Goal: Book appointment/travel/reservation

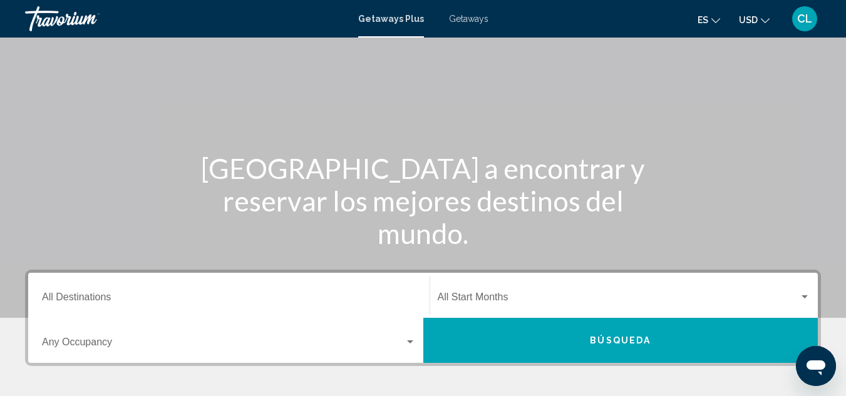
scroll to position [91, 0]
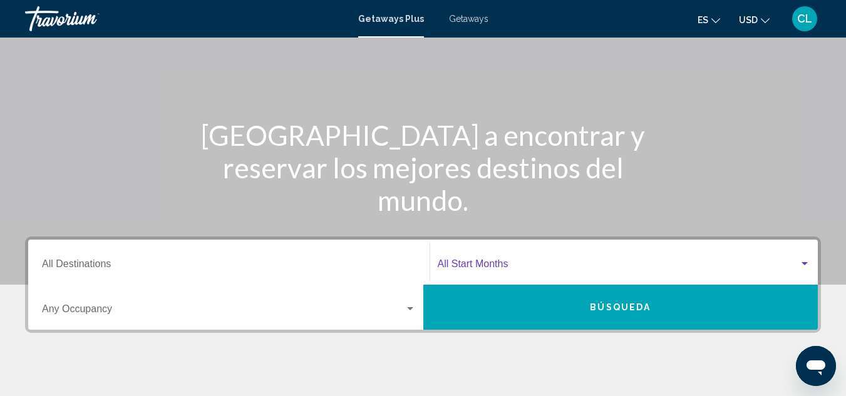
click at [802, 264] on div "Search widget" at bounding box center [804, 263] width 6 height 3
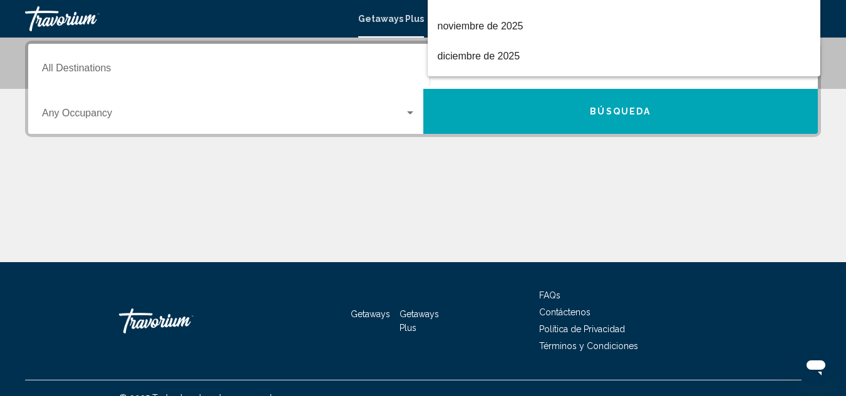
scroll to position [50, 0]
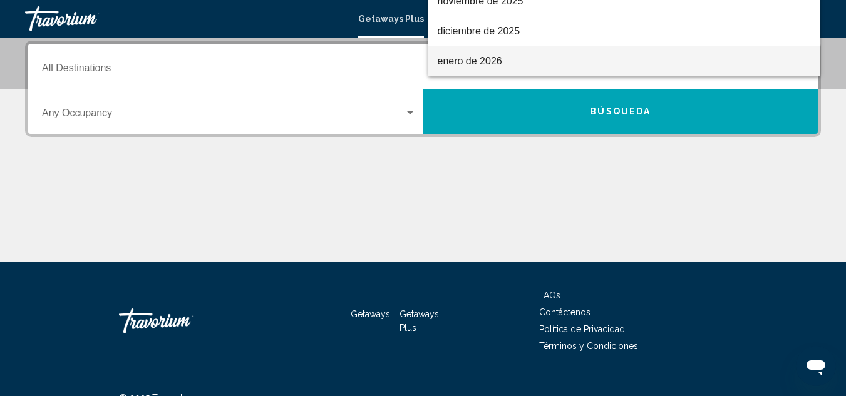
click at [458, 65] on span "enero de 2026" at bounding box center [623, 61] width 373 height 30
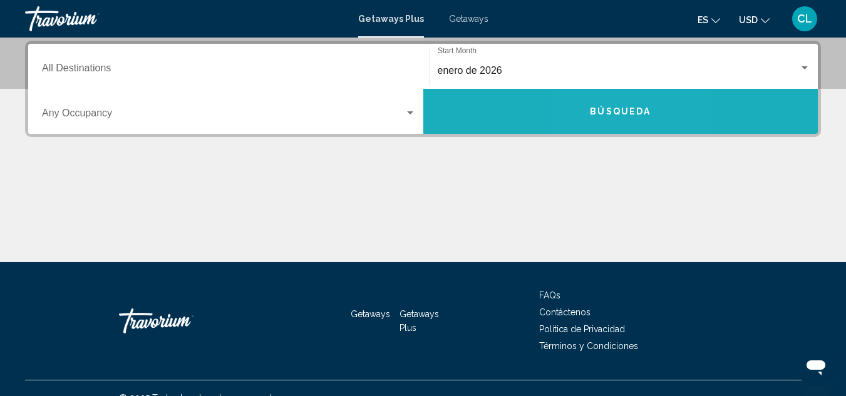
click at [606, 113] on span "Búsqueda" at bounding box center [620, 112] width 61 height 10
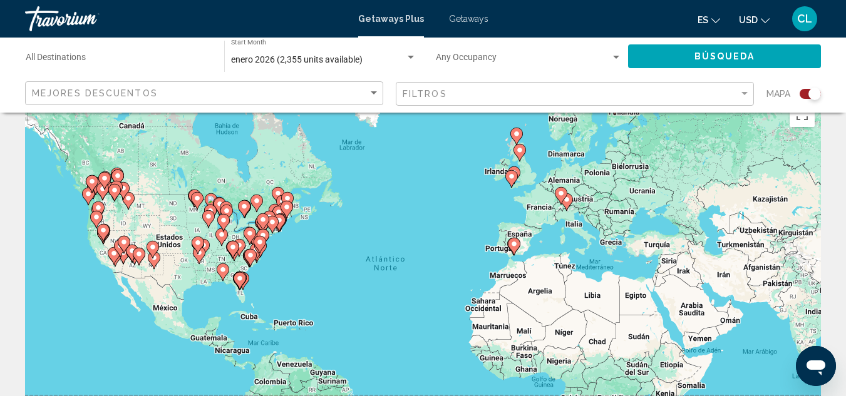
scroll to position [4, 0]
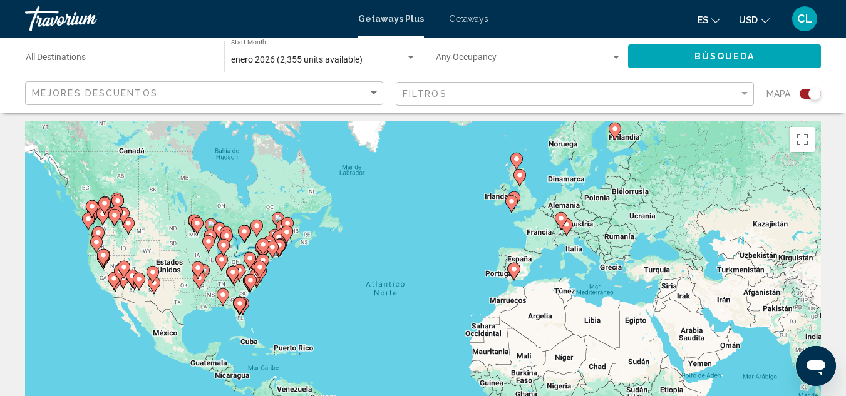
click at [407, 58] on div "Search widget" at bounding box center [410, 57] width 6 height 3
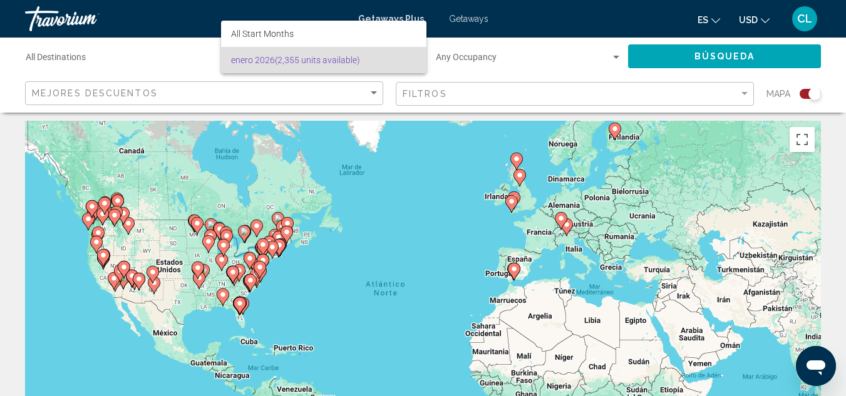
click at [841, 80] on div at bounding box center [423, 198] width 846 height 396
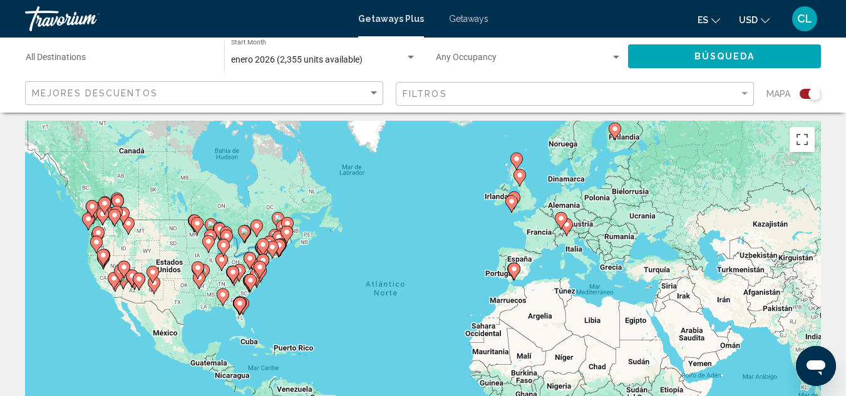
scroll to position [0, 0]
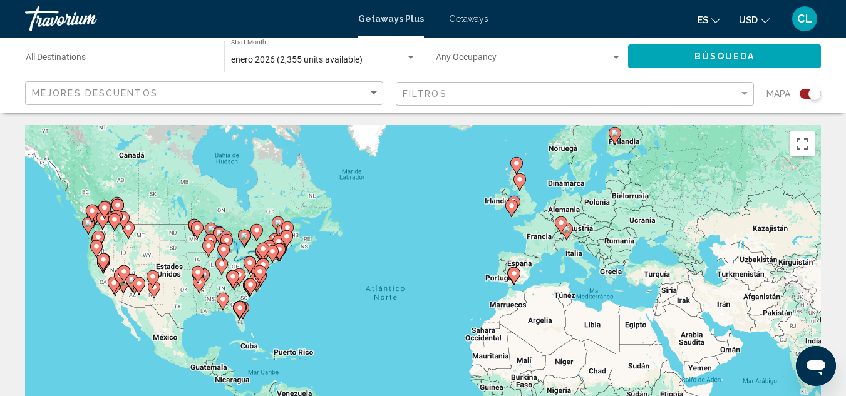
click at [262, 42] on div "enero 2026 (2,355 units available) Start Month All Start Months" at bounding box center [323, 56] width 185 height 34
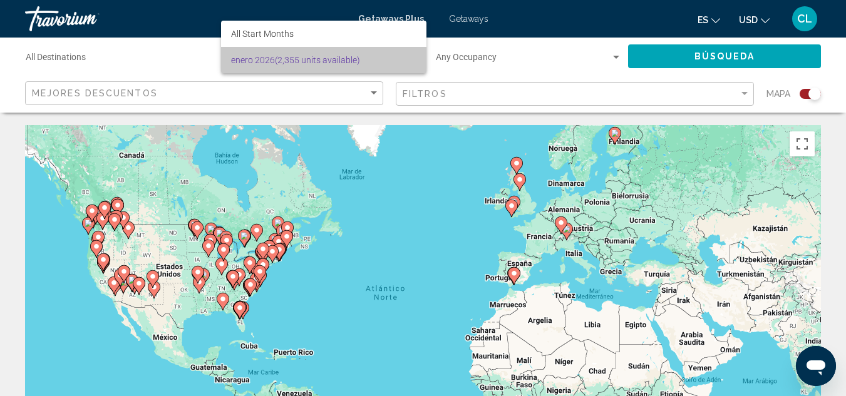
click at [253, 65] on span "enero 2026 (2,355 units available)" at bounding box center [323, 60] width 185 height 26
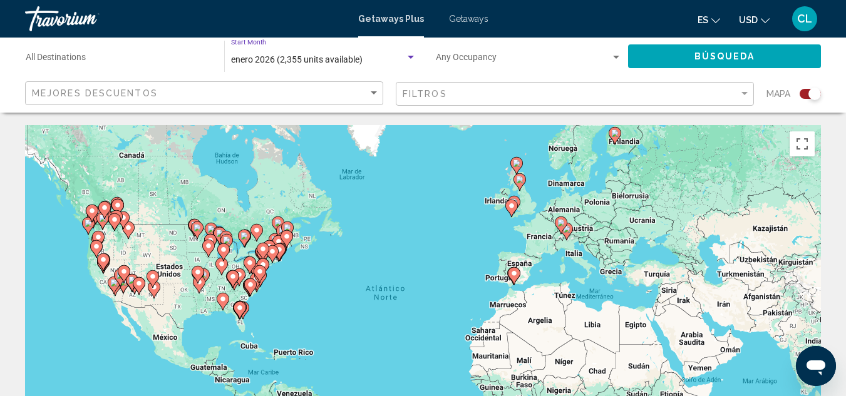
click at [372, 61] on div "enero 2026 (2,355 units available)" at bounding box center [318, 60] width 174 height 10
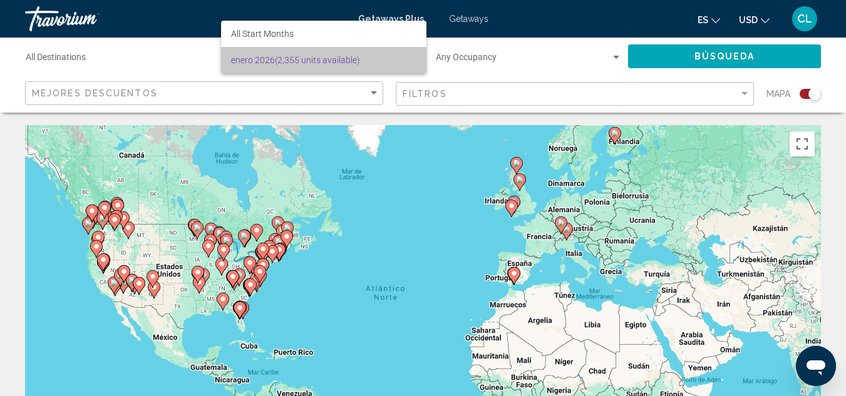
click at [418, 62] on mat-option "enero 2026 (2,355 units available)" at bounding box center [323, 60] width 205 height 26
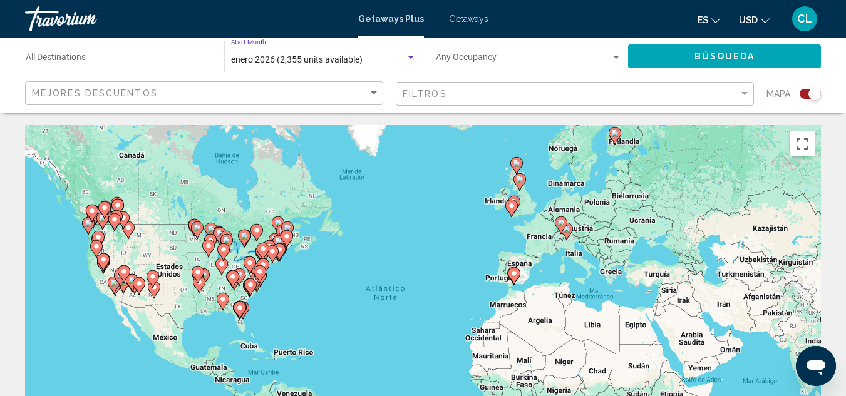
click at [410, 58] on div "Search widget" at bounding box center [410, 57] width 6 height 3
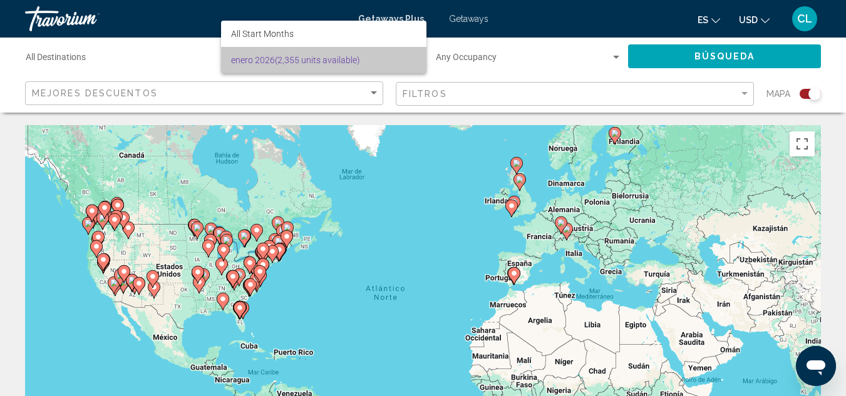
click at [410, 58] on span "enero 2026 (2,355 units available)" at bounding box center [323, 60] width 185 height 26
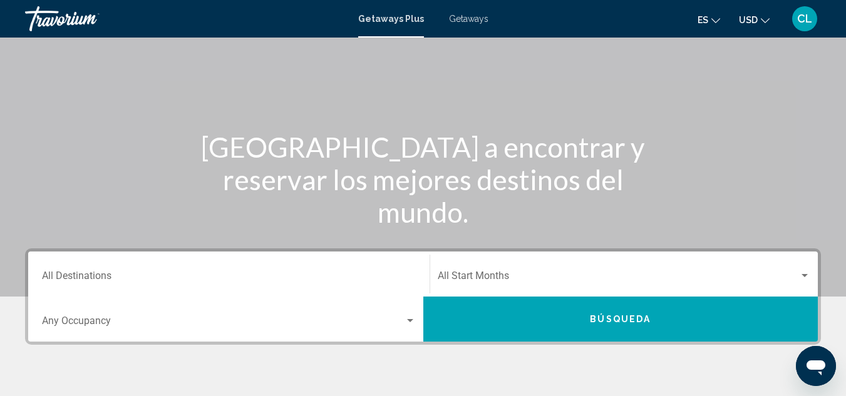
click at [565, 268] on div "Start Month All Start Months" at bounding box center [623, 274] width 373 height 39
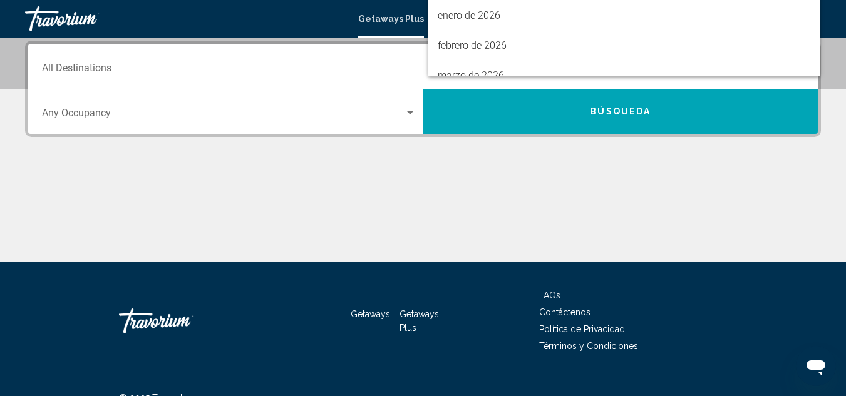
scroll to position [92, 0]
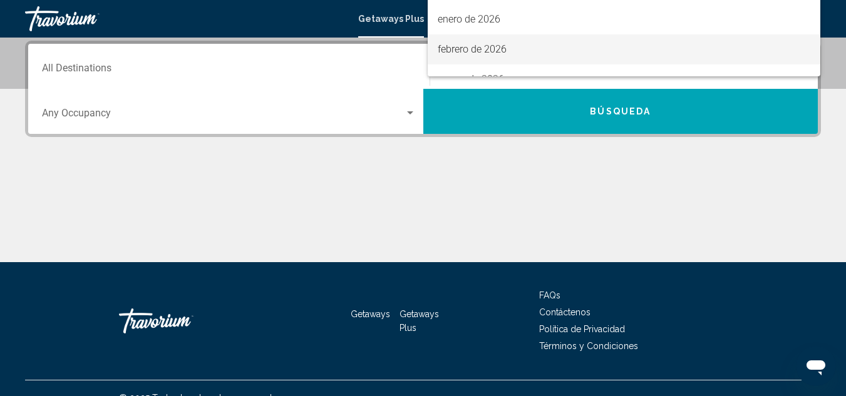
click at [519, 46] on span "febrero de 2026" at bounding box center [623, 49] width 373 height 30
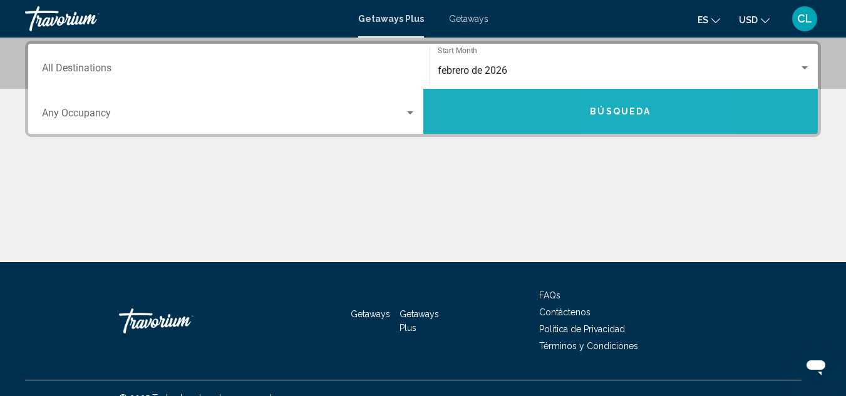
click at [633, 123] on button "Búsqueda" at bounding box center [620, 111] width 395 height 45
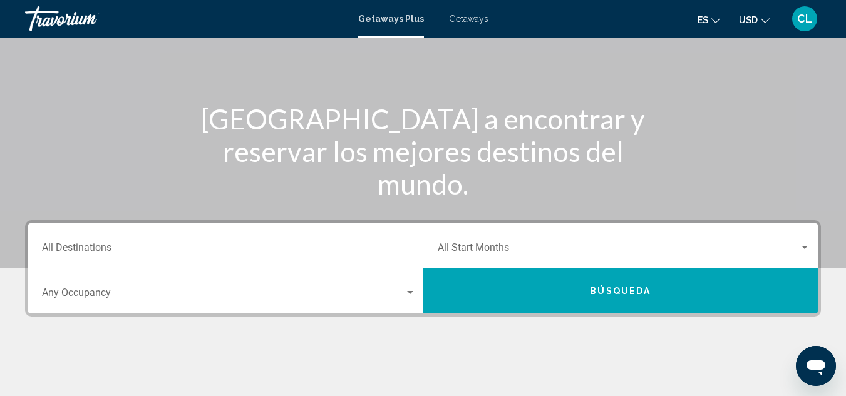
scroll to position [118, 0]
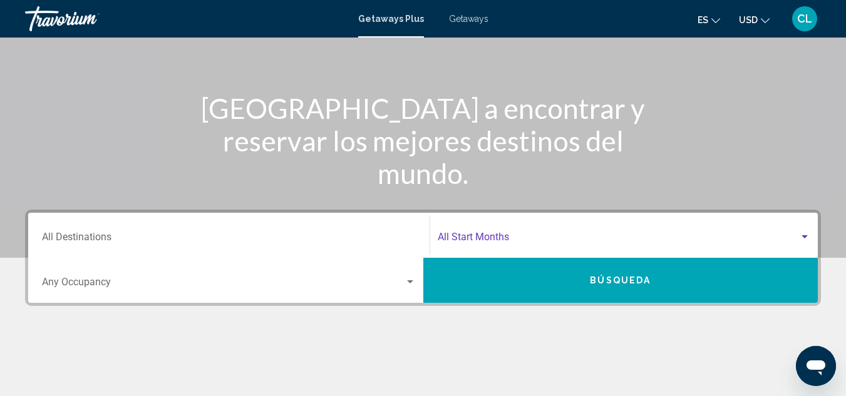
click at [806, 235] on div "Search widget" at bounding box center [804, 236] width 6 height 3
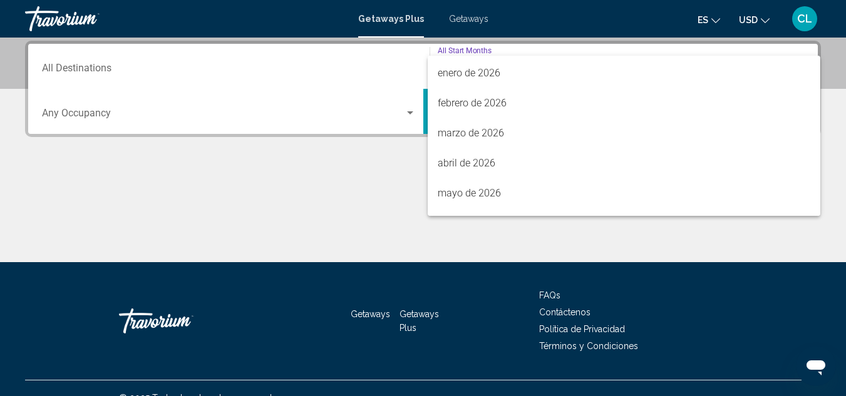
scroll to position [188, 0]
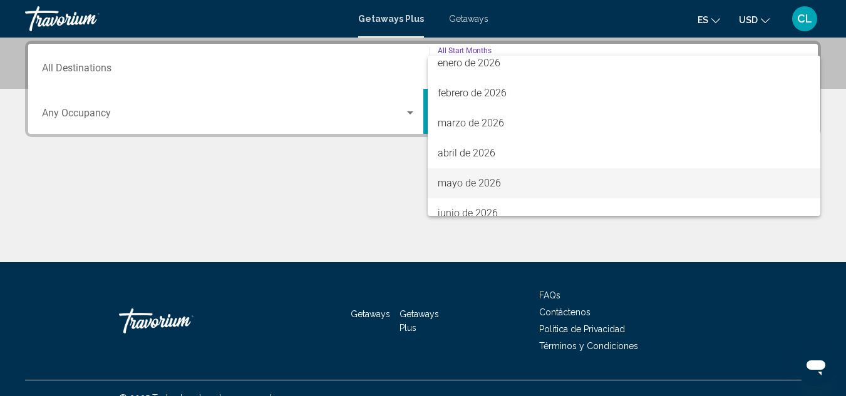
click at [455, 184] on span "mayo de 2026" at bounding box center [623, 183] width 373 height 30
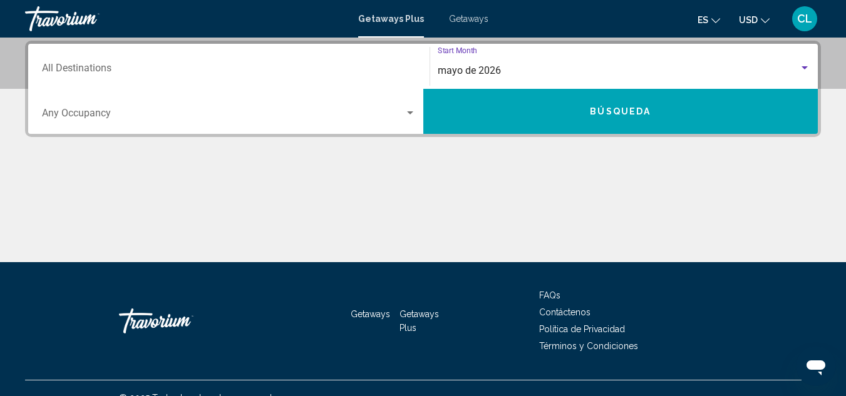
click at [617, 107] on span "Búsqueda" at bounding box center [620, 112] width 61 height 10
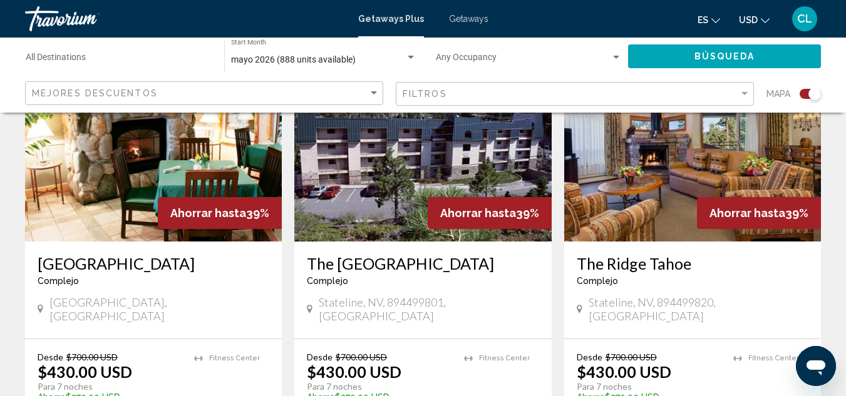
scroll to position [1429, 0]
